Goal: Information Seeking & Learning: Find specific fact

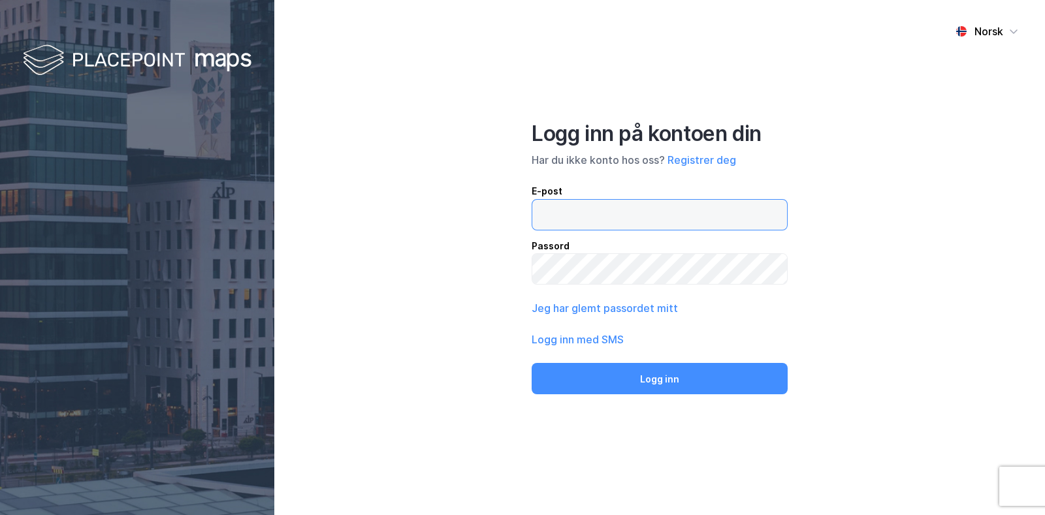
type input "[EMAIL_ADDRESS][DOMAIN_NAME]"
click at [531, 363] on button "Logg inn" at bounding box center [659, 378] width 256 height 31
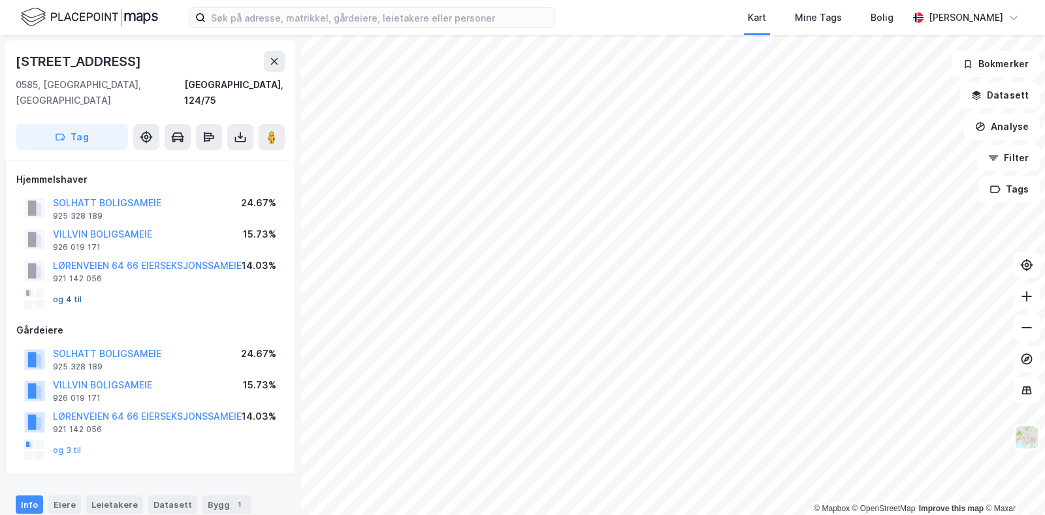
click at [0, 0] on button "og 4 til" at bounding box center [0, 0] width 0 height 0
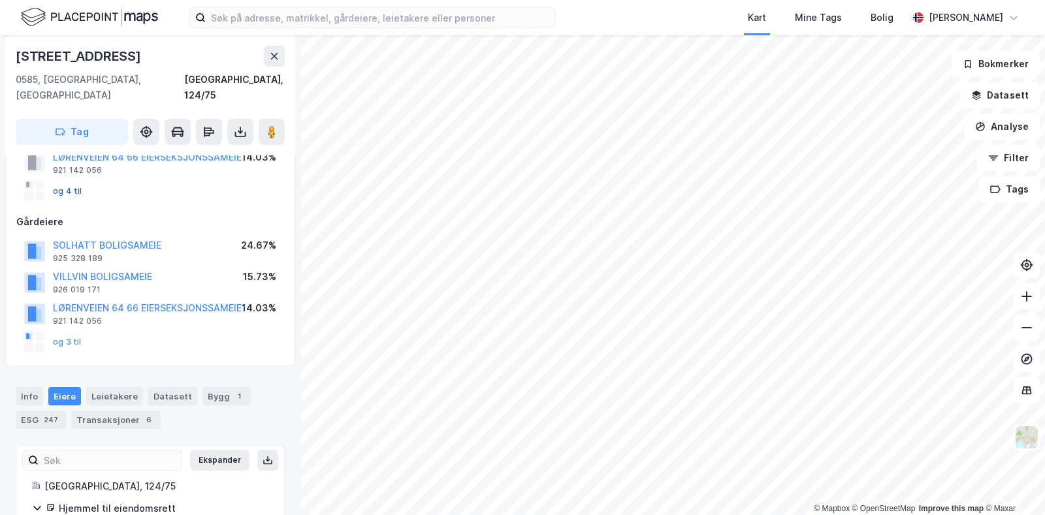
click at [0, 0] on button "og 4 til" at bounding box center [0, 0] width 0 height 0
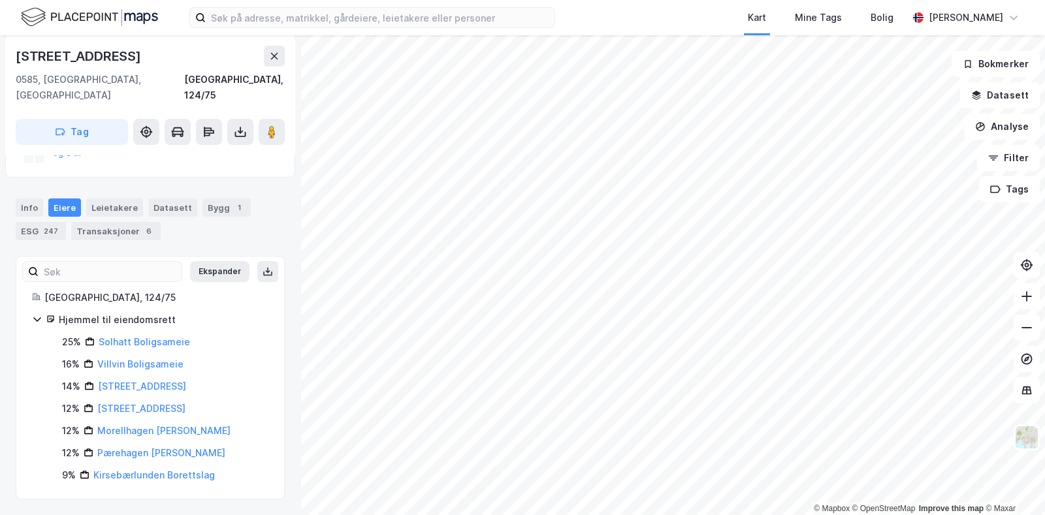
scroll to position [312, 0]
click at [144, 456] on link "Pærehagen [PERSON_NAME]" at bounding box center [161, 452] width 128 height 11
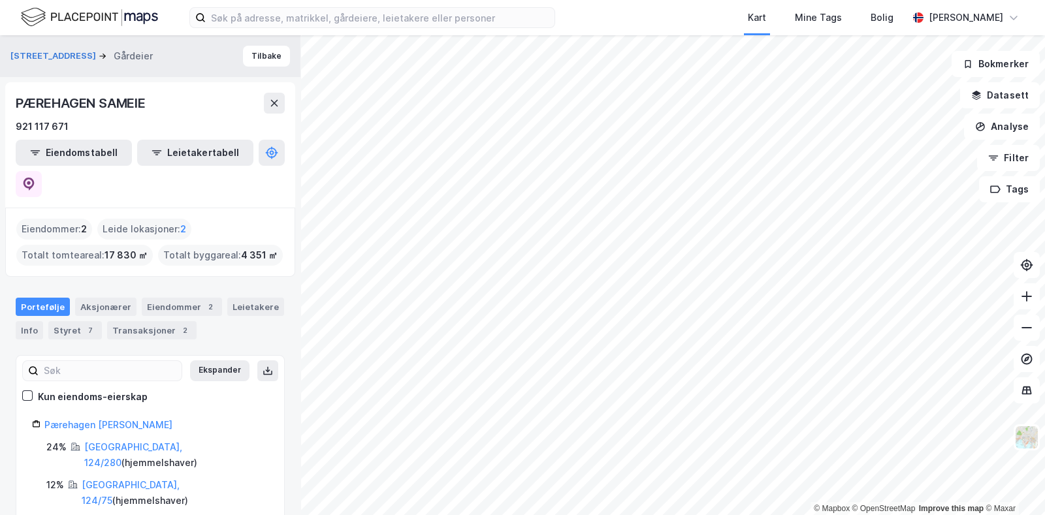
click at [22, 420] on div "Pærehagen Sameie 24% [GEOGRAPHIC_DATA], 124/280 ( hjemmelshaver ) 12% [GEOGRAPH…" at bounding box center [150, 462] width 268 height 91
click at [7, 422] on div "Lørenveien 54a Gårdeier Tilbake PÆREHAGEN SAMEIE 921 117 671 Eiendomstabell Lei…" at bounding box center [150, 275] width 300 height 480
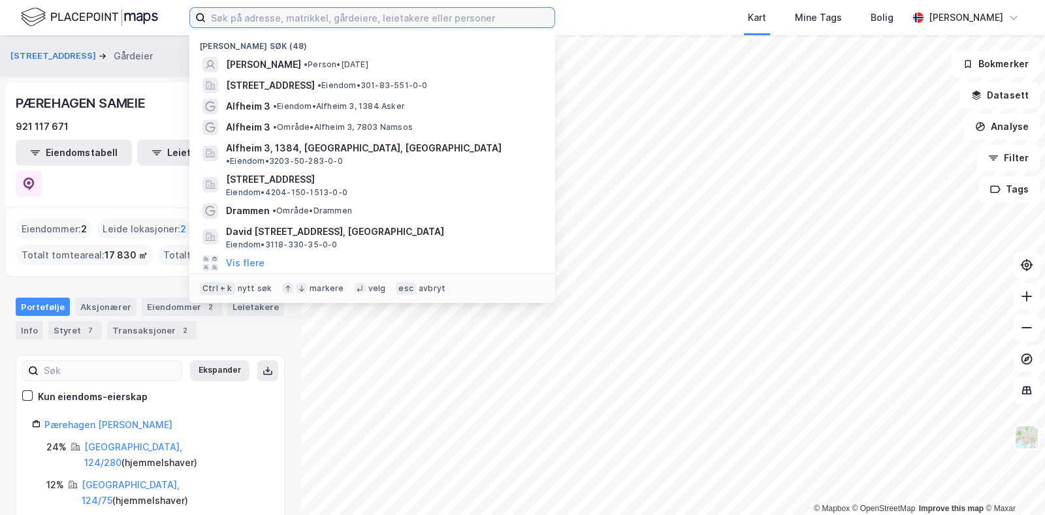
click at [499, 14] on input at bounding box center [380, 18] width 349 height 20
type input "[PERSON_NAME]"
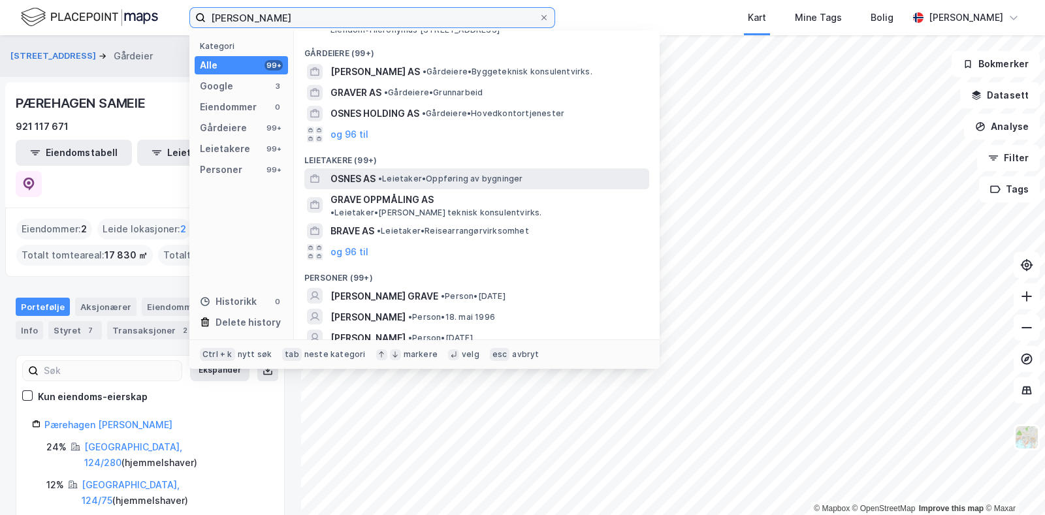
scroll to position [108, 0]
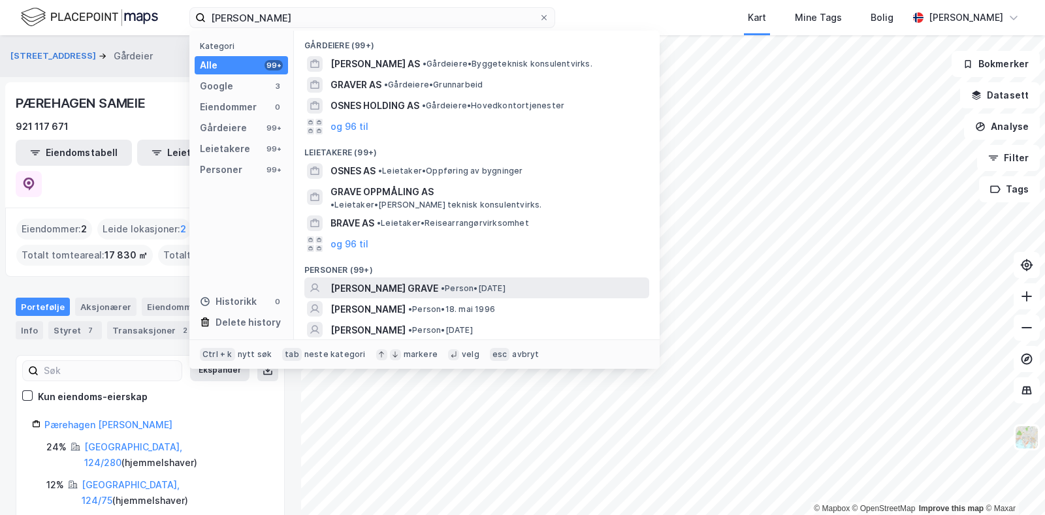
click at [492, 283] on span "• Person • [DATE]" at bounding box center [473, 288] width 65 height 10
